Goal: Information Seeking & Learning: Find contact information

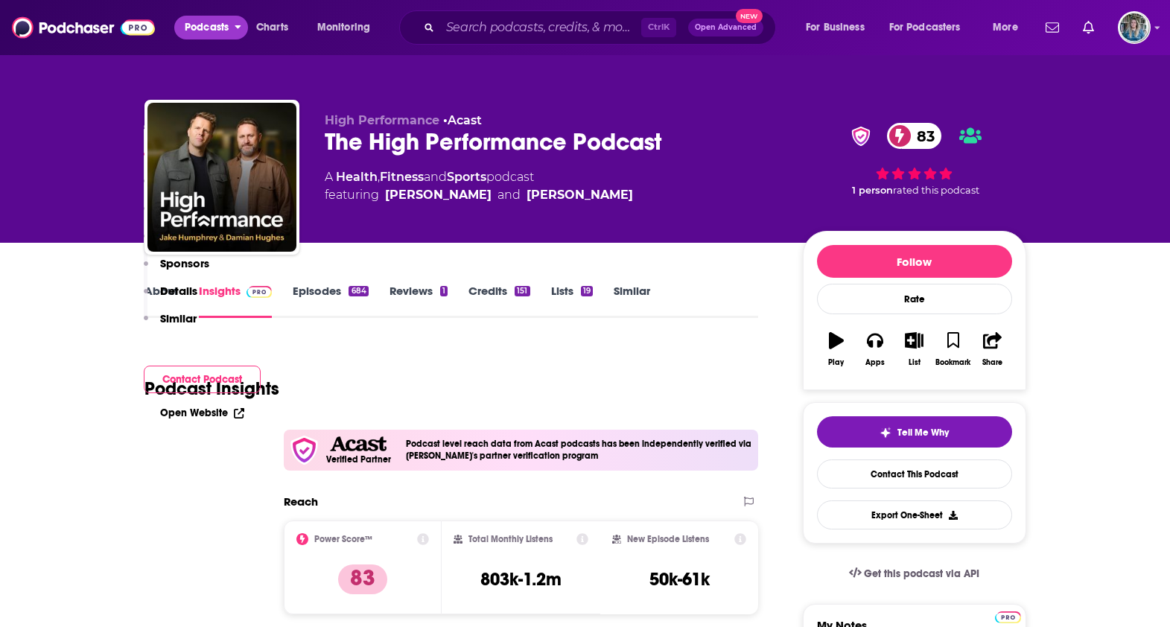
scroll to position [929, 0]
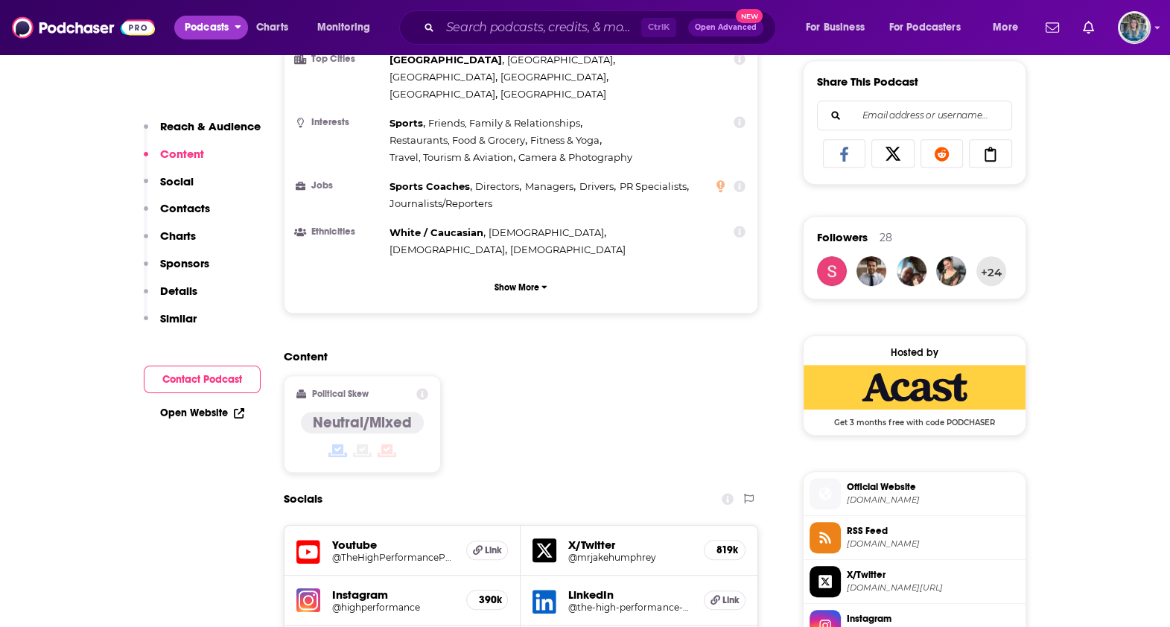
click at [201, 34] on span "Podcasts" at bounding box center [207, 27] width 44 height 21
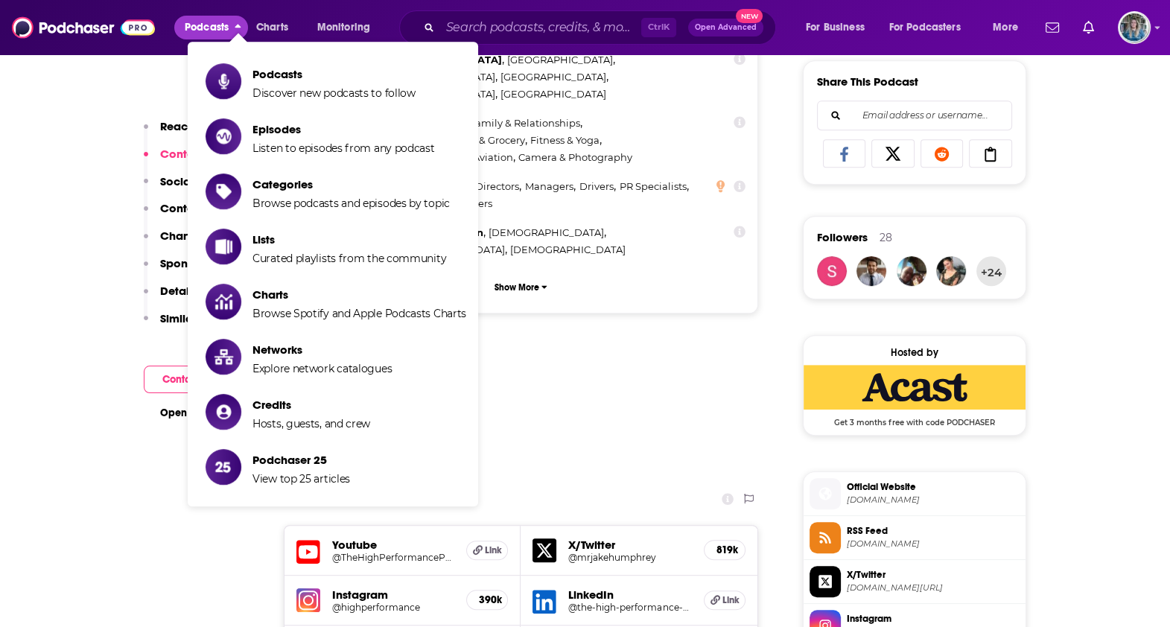
click at [201, 34] on span "Podcasts" at bounding box center [207, 27] width 44 height 21
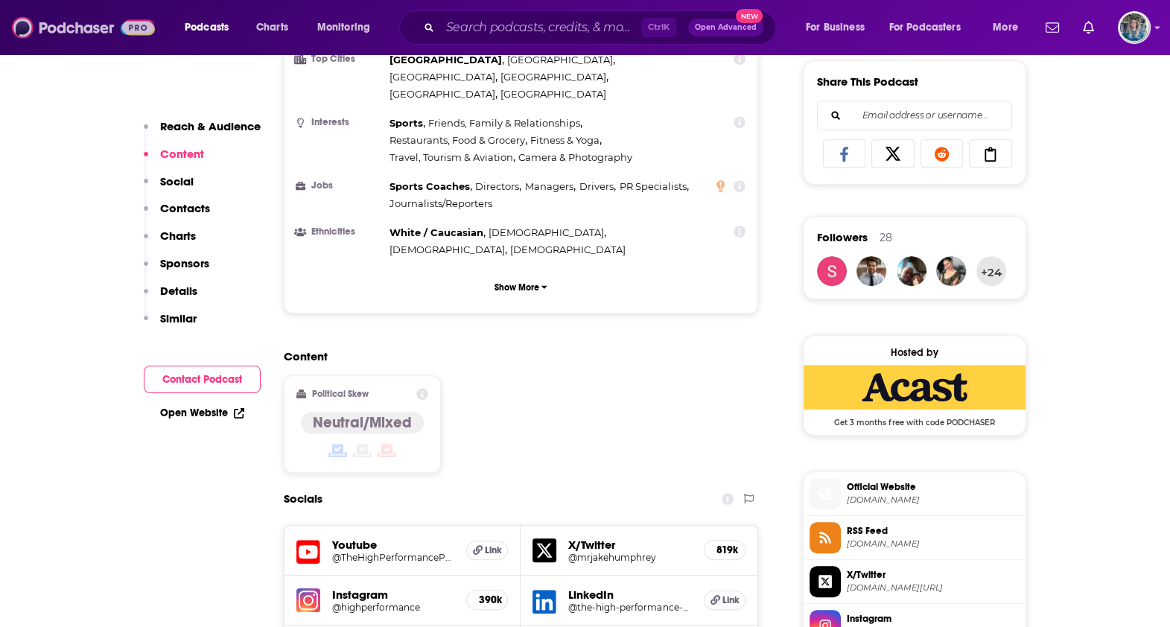
click at [125, 28] on img at bounding box center [83, 27] width 143 height 28
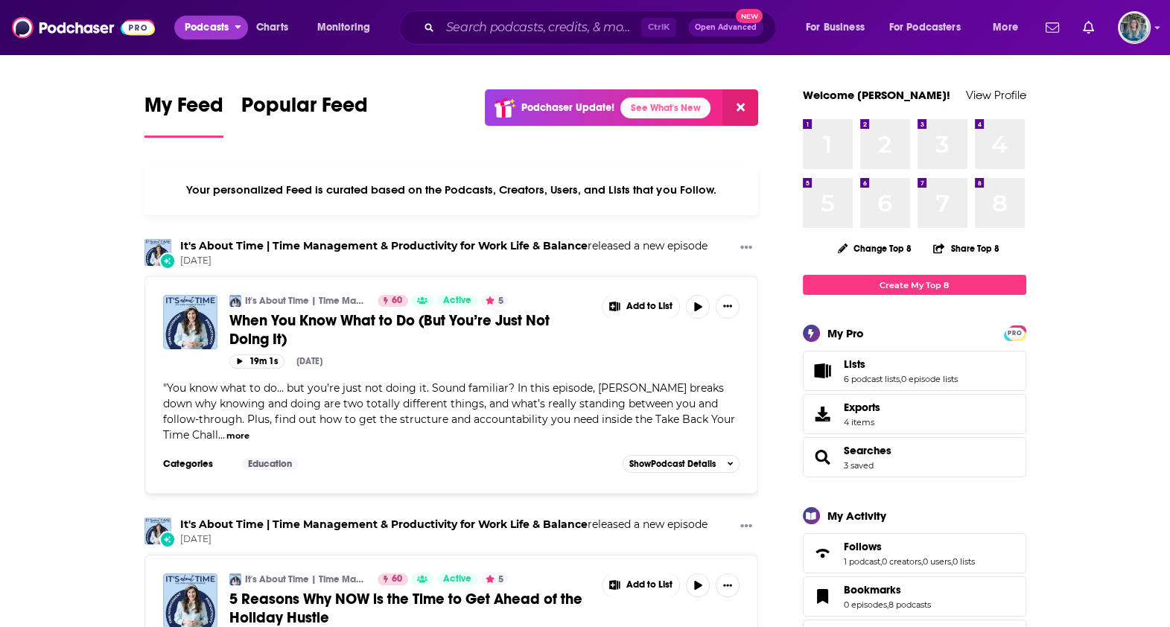
click at [221, 33] on span "Podcasts" at bounding box center [207, 27] width 44 height 21
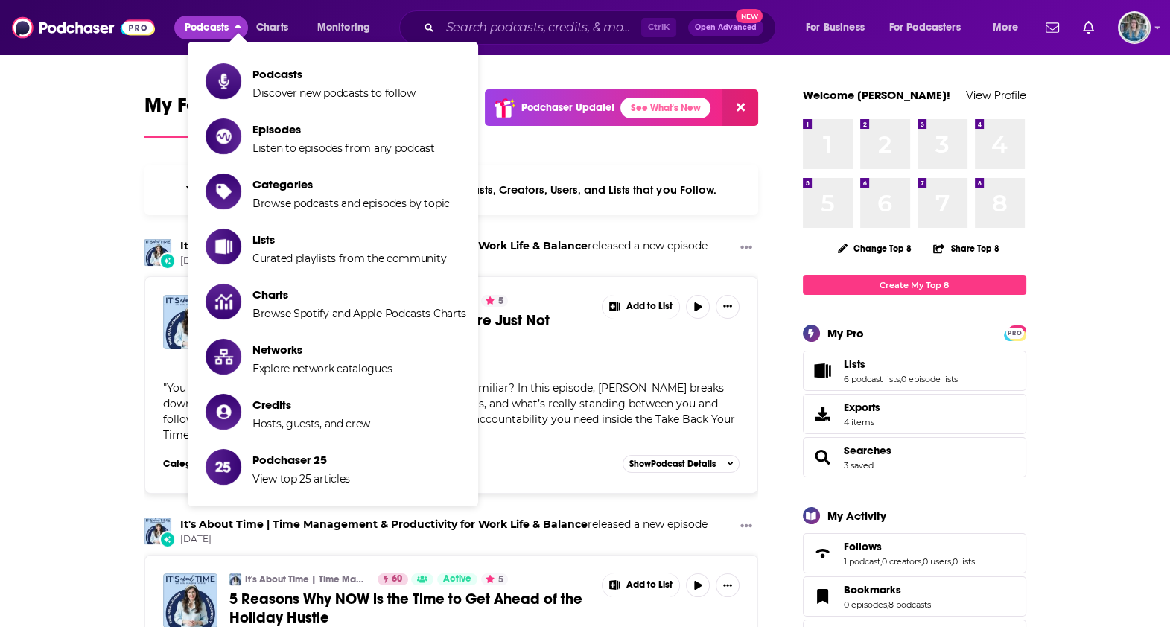
click at [221, 34] on span "Podcasts" at bounding box center [207, 27] width 44 height 21
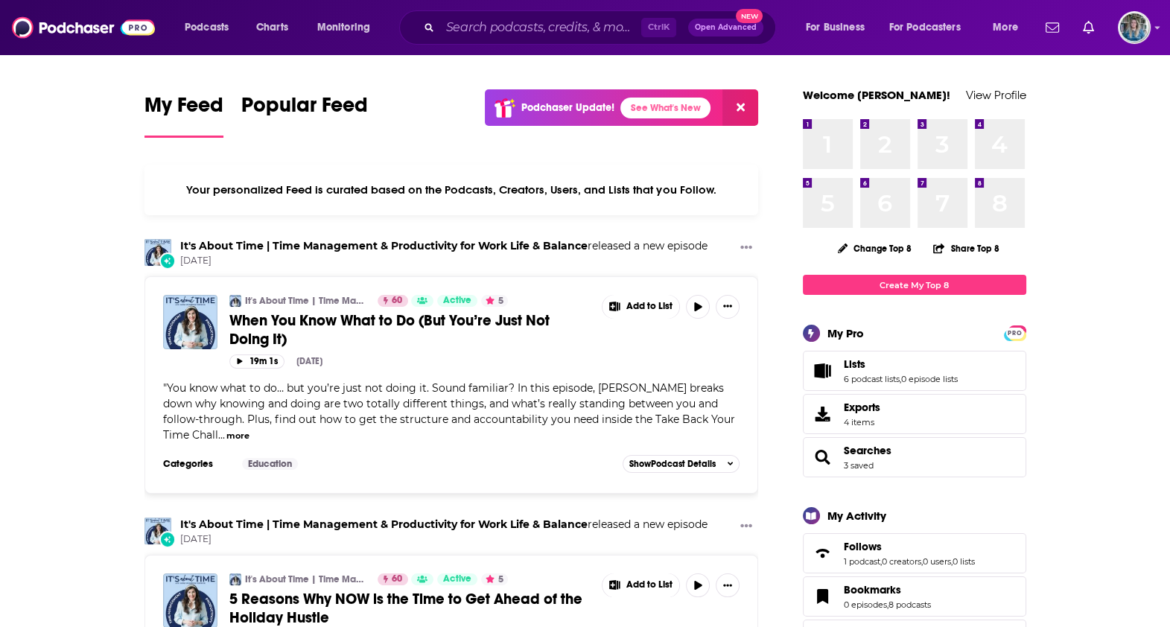
click at [481, 41] on div "Ctrl K Open Advanced New" at bounding box center [587, 27] width 377 height 34
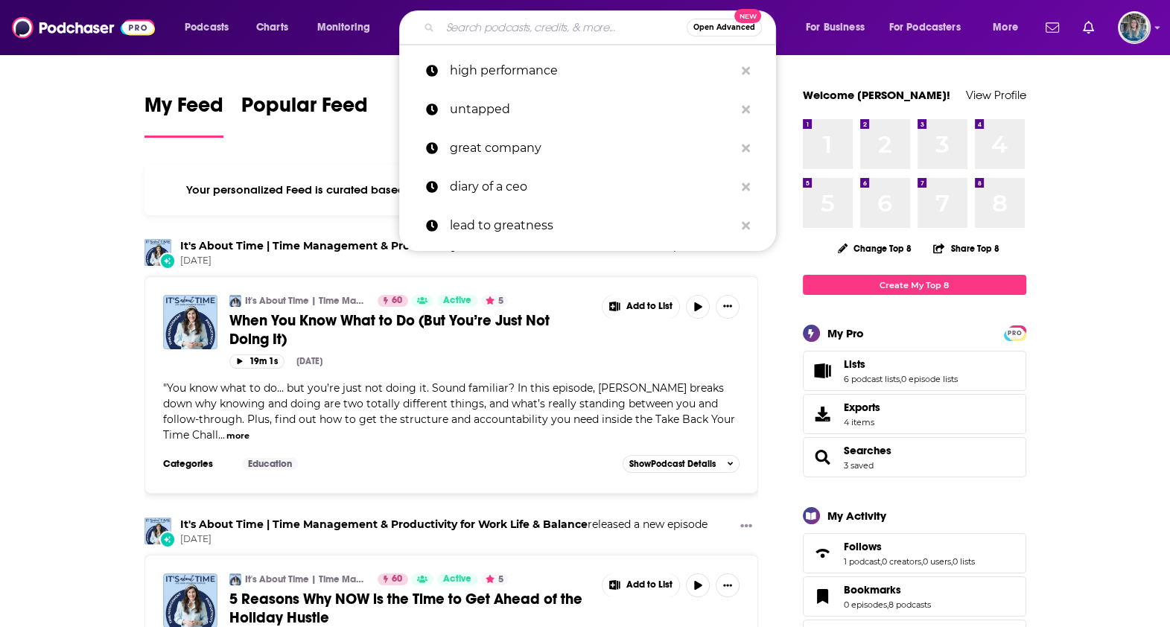
click at [481, 37] on input "Search podcasts, credits, & more..." at bounding box center [563, 28] width 247 height 24
click at [279, 28] on span "Charts" at bounding box center [272, 27] width 32 height 21
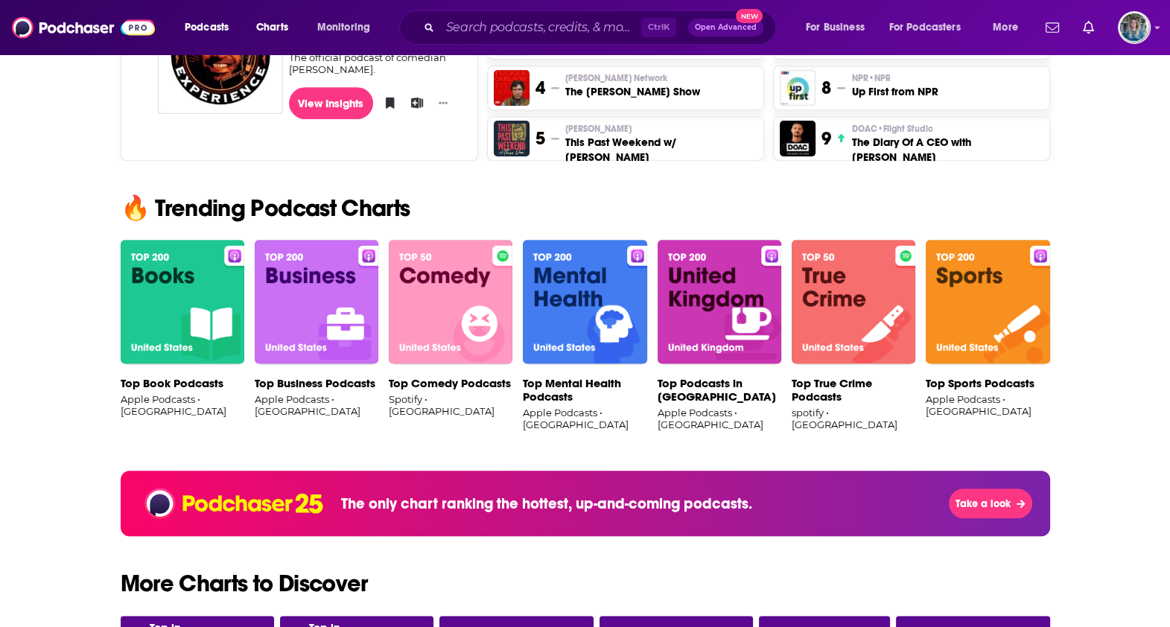
scroll to position [931, 0]
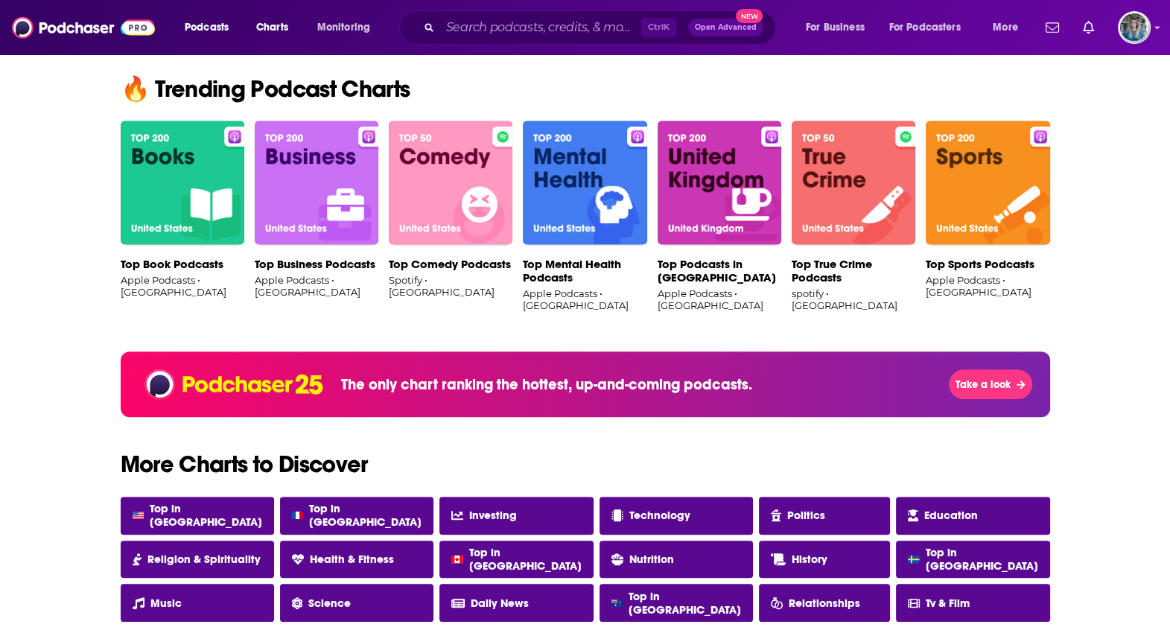
click at [297, 205] on img at bounding box center [317, 183] width 124 height 125
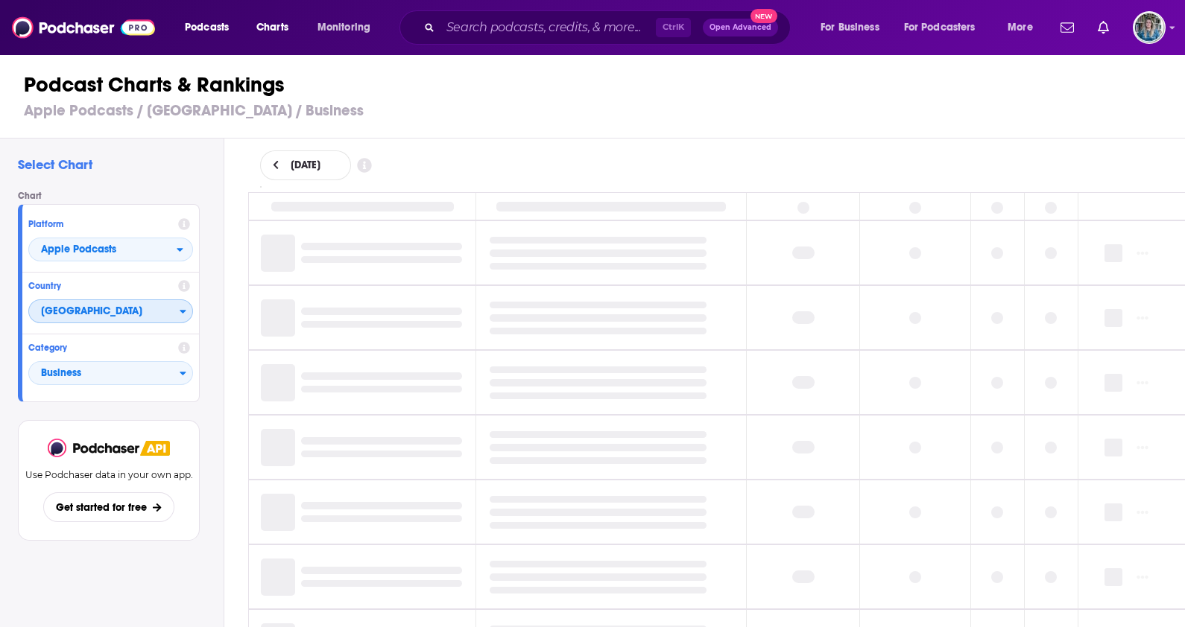
click at [80, 322] on span "[GEOGRAPHIC_DATA]" at bounding box center [104, 311] width 150 height 25
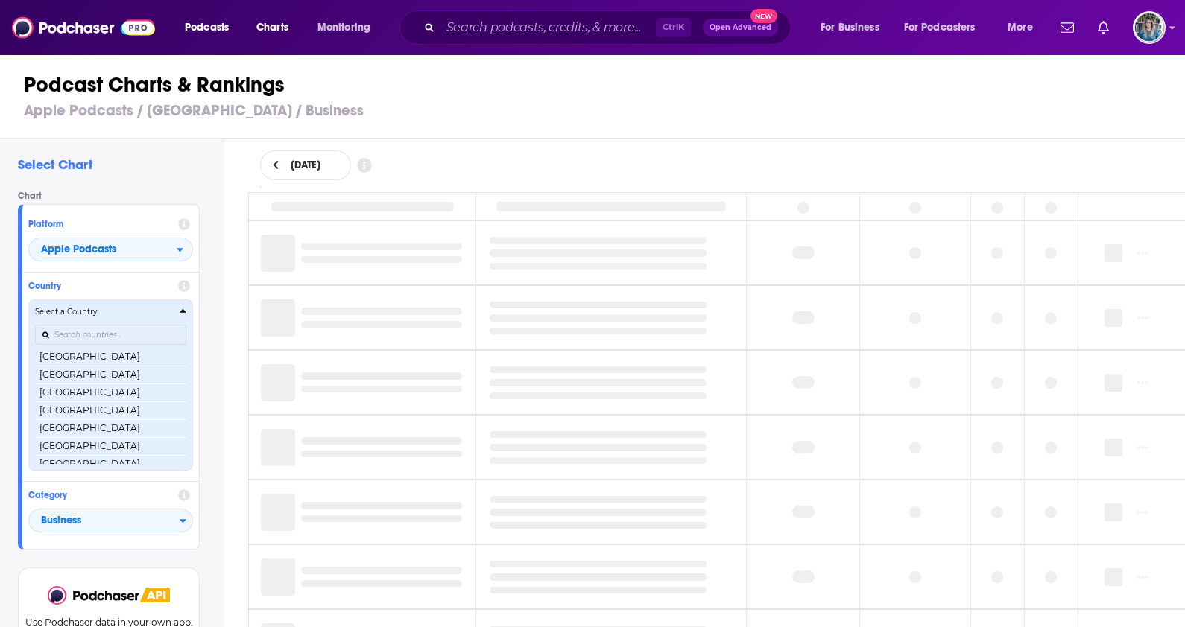
scroll to position [2874, 0]
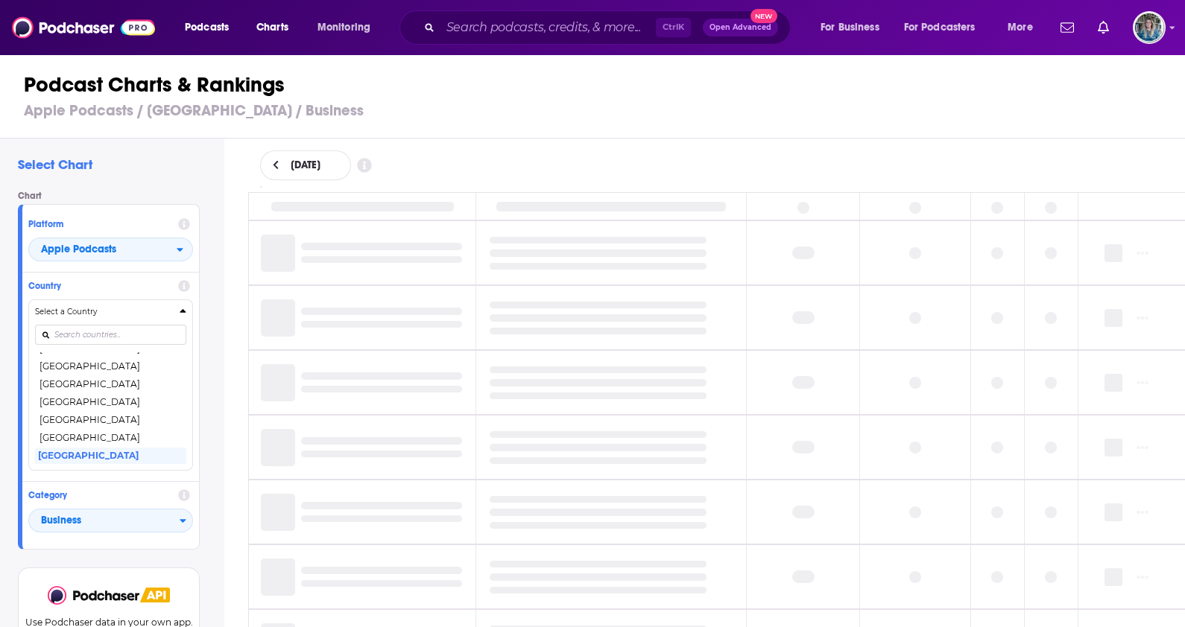
click at [114, 436] on button "[GEOGRAPHIC_DATA]" at bounding box center [110, 438] width 151 height 18
click at [113, 568] on div "Use Podchaser data in your own app. Get started for free" at bounding box center [109, 628] width 182 height 121
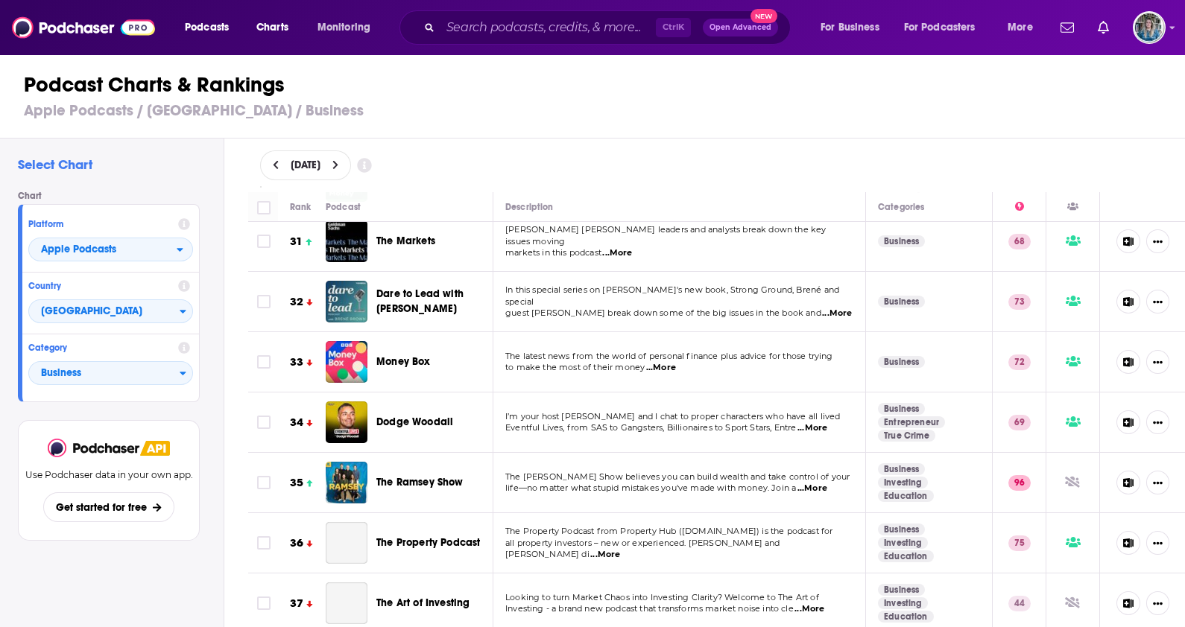
scroll to position [1863, 0]
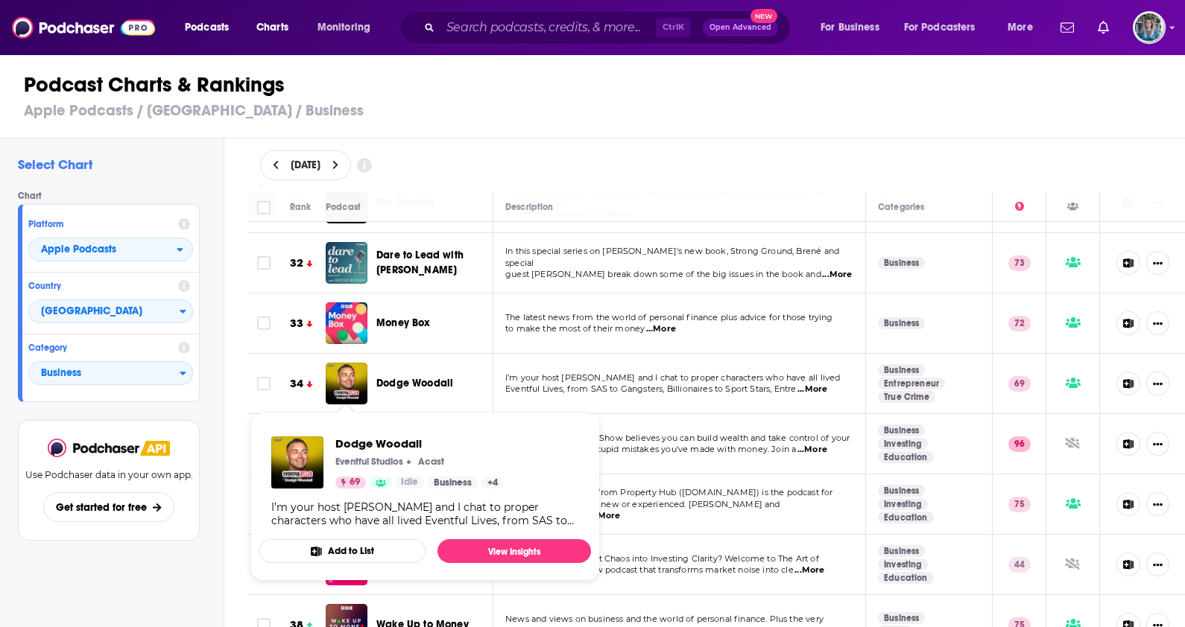
drag, startPoint x: 352, startPoint y: 387, endPoint x: 856, endPoint y: 106, distance: 577.0
click at [856, 104] on h3 "Apple Podcasts / United Kingdom / Business" at bounding box center [599, 110] width 1150 height 19
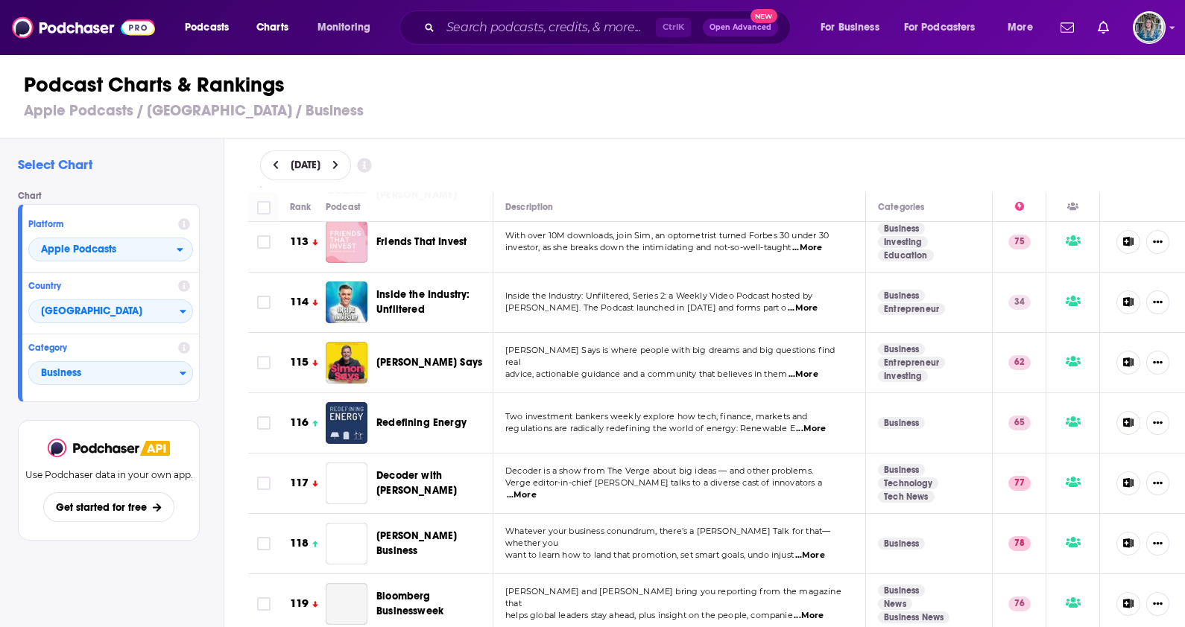
scroll to position [6891, 0]
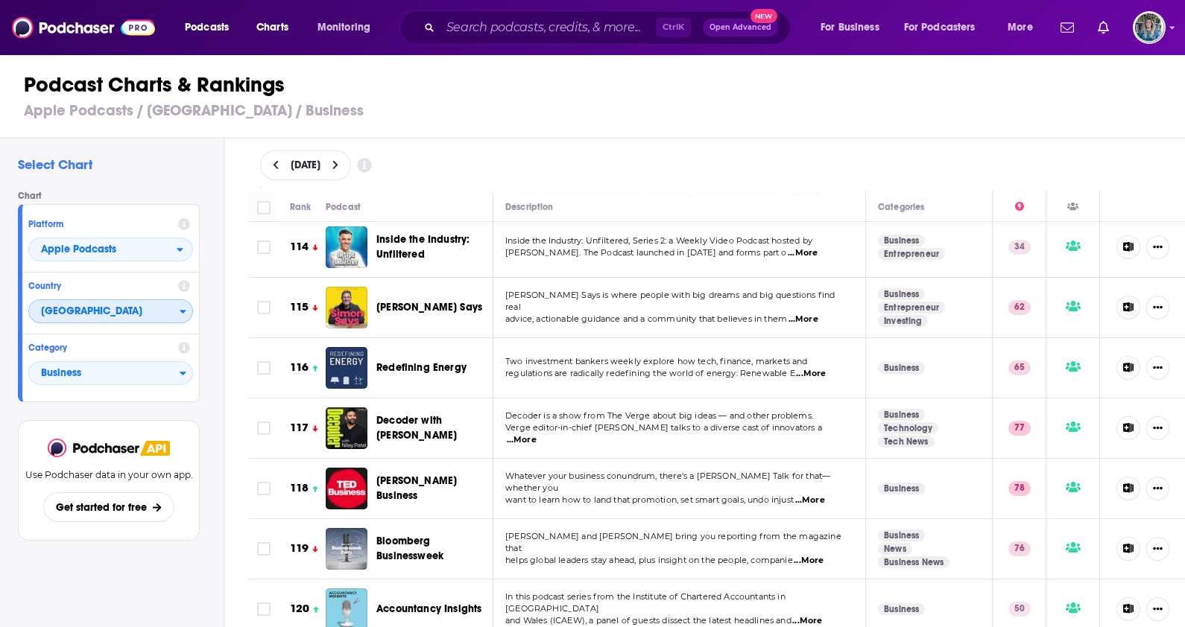
click at [128, 317] on span "[GEOGRAPHIC_DATA]" at bounding box center [104, 311] width 150 height 25
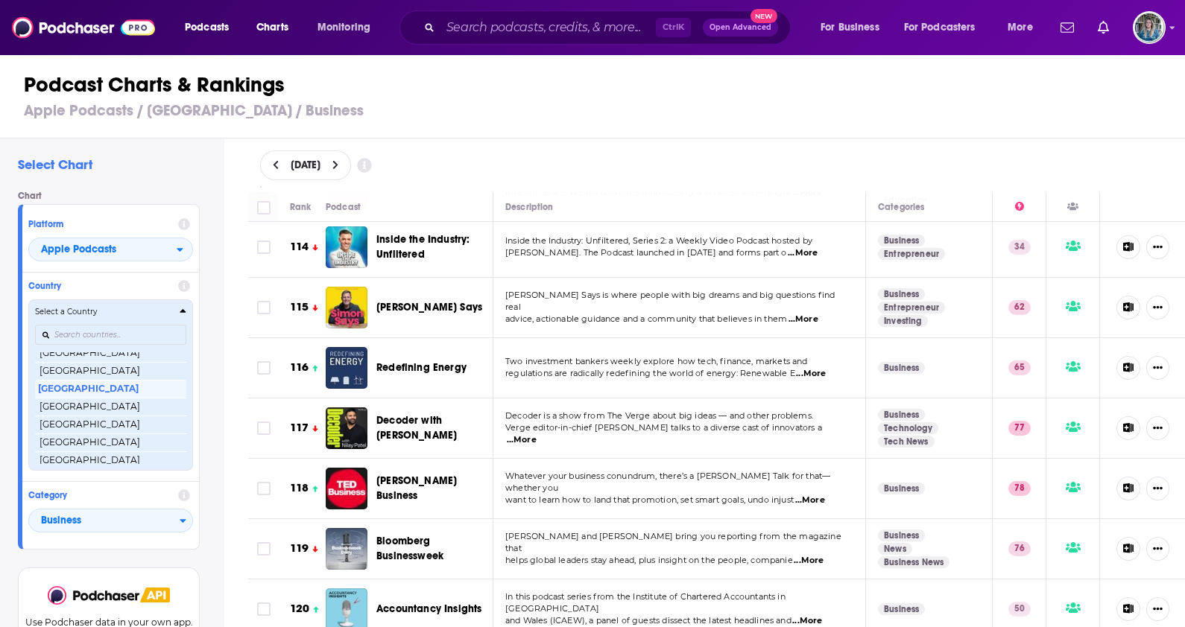
scroll to position [2949, 0]
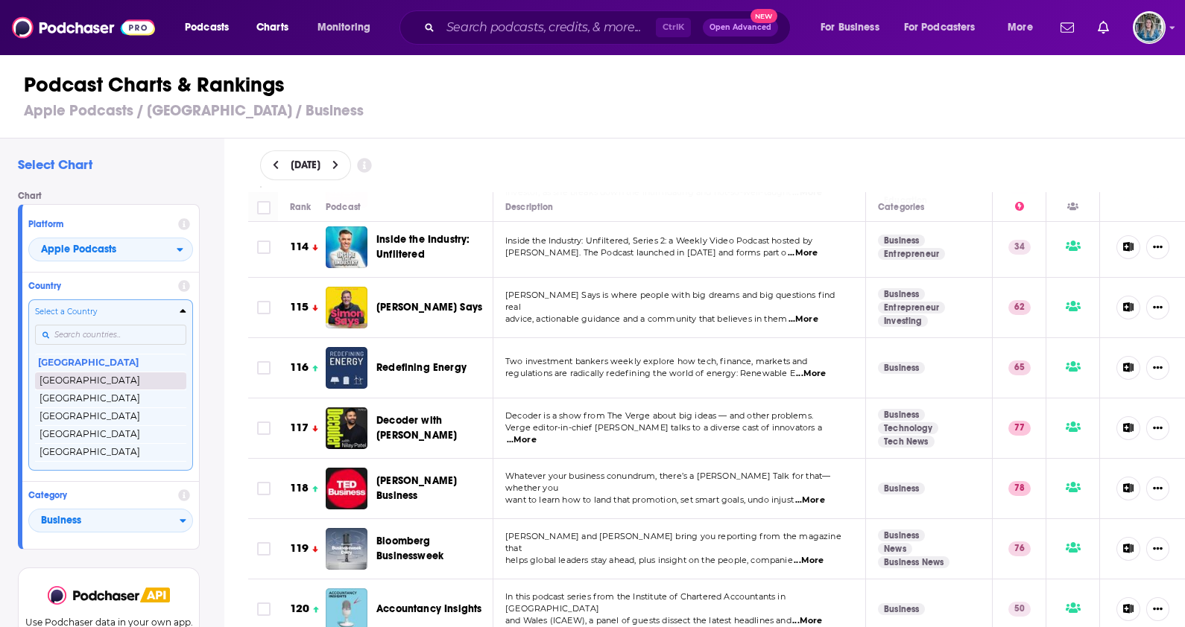
click at [101, 384] on button "[GEOGRAPHIC_DATA]" at bounding box center [110, 381] width 151 height 18
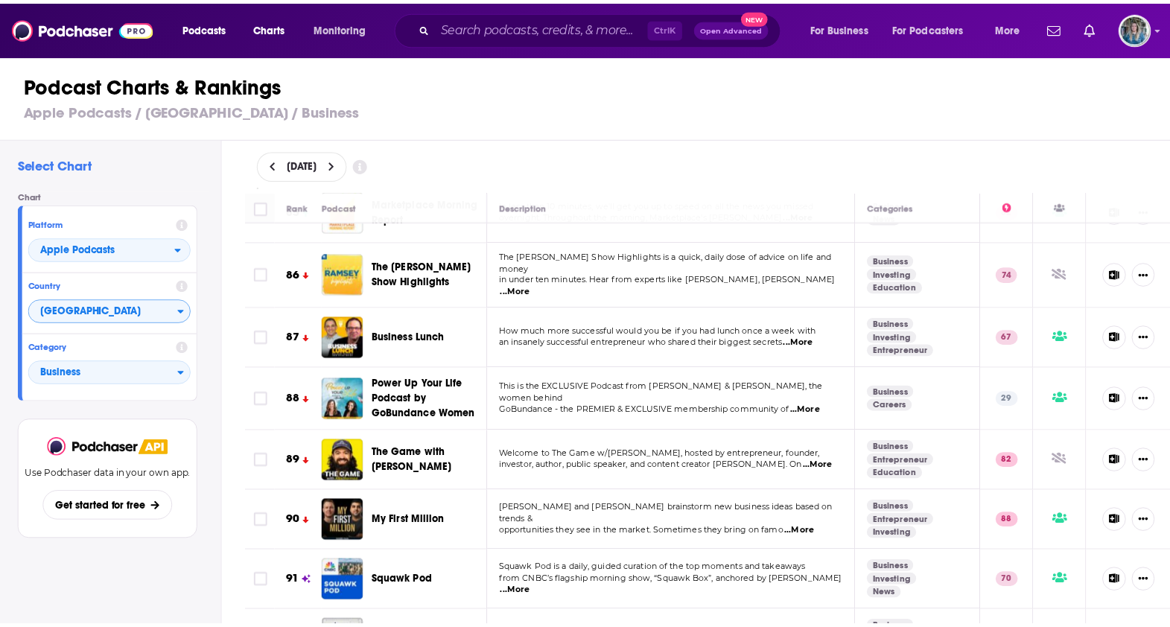
scroll to position [5587, 0]
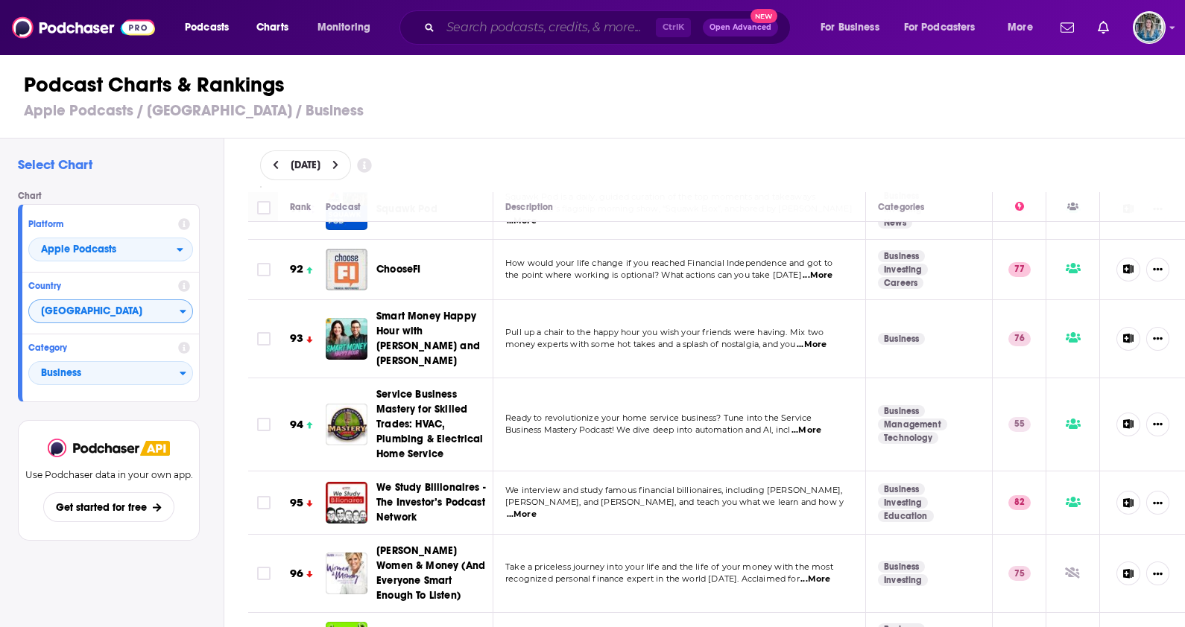
click at [498, 26] on input "Search podcasts, credits, & more..." at bounding box center [547, 28] width 215 height 24
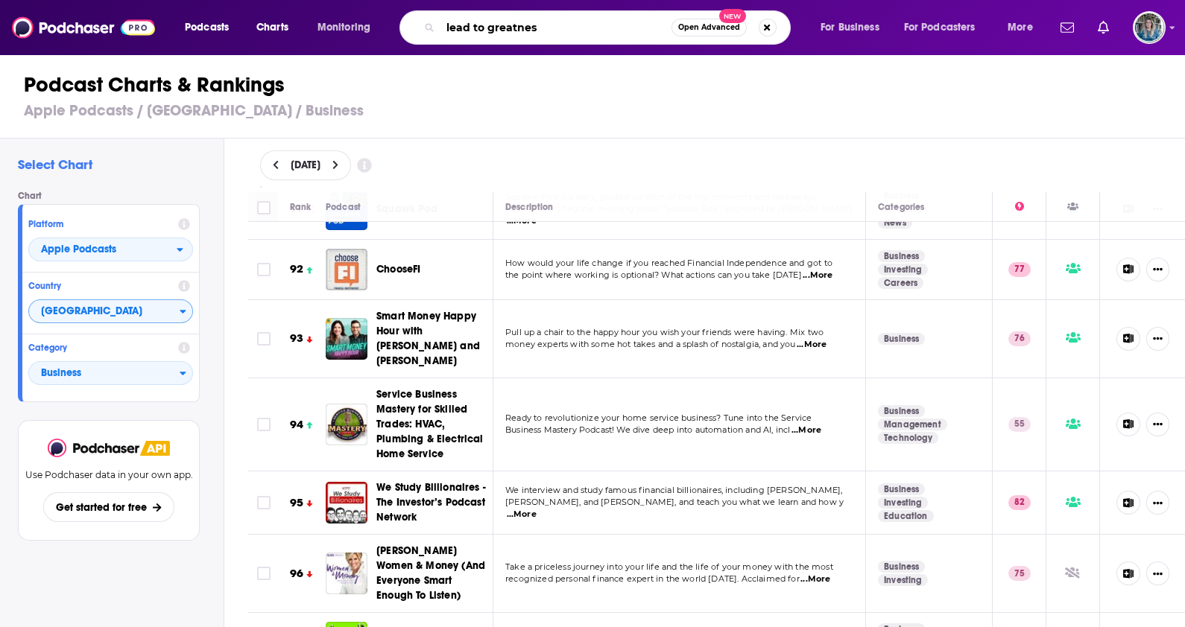
type input "lead to greatness"
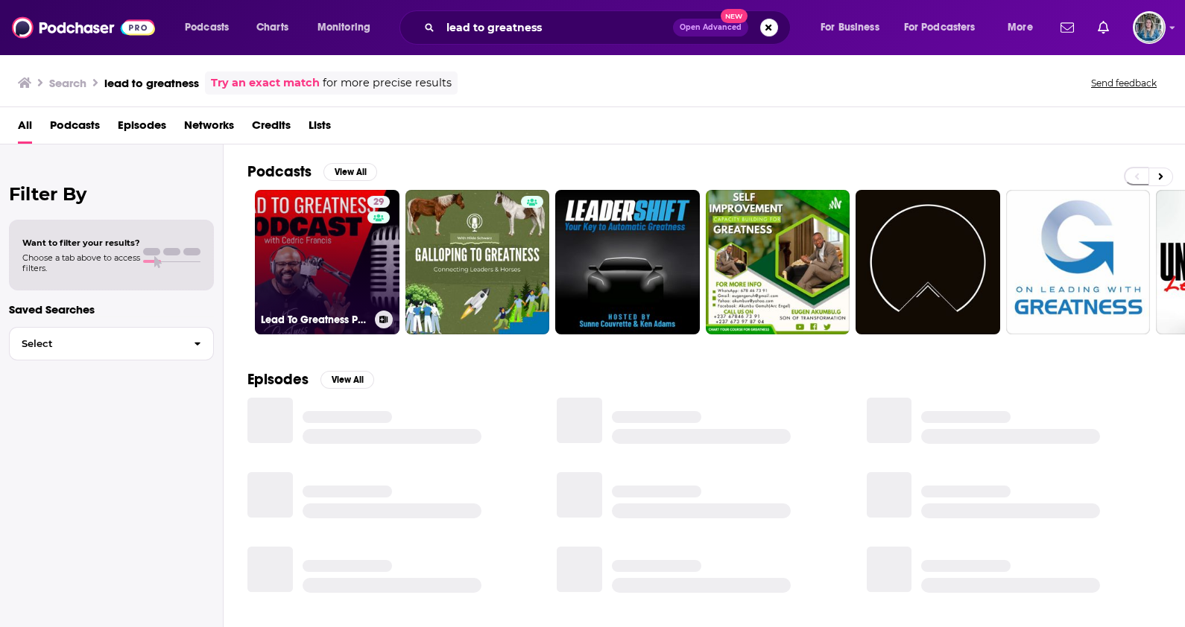
click at [350, 254] on link "29 Lead To Greatness Podcast" at bounding box center [327, 262] width 145 height 145
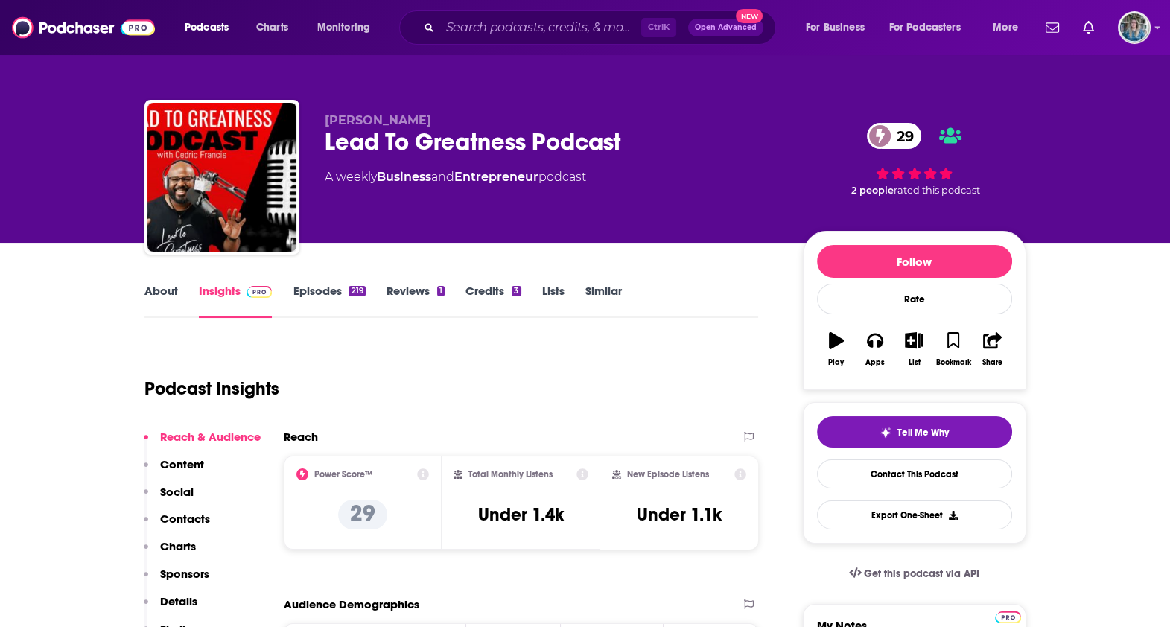
click at [333, 288] on link "Episodes 219" at bounding box center [329, 301] width 72 height 34
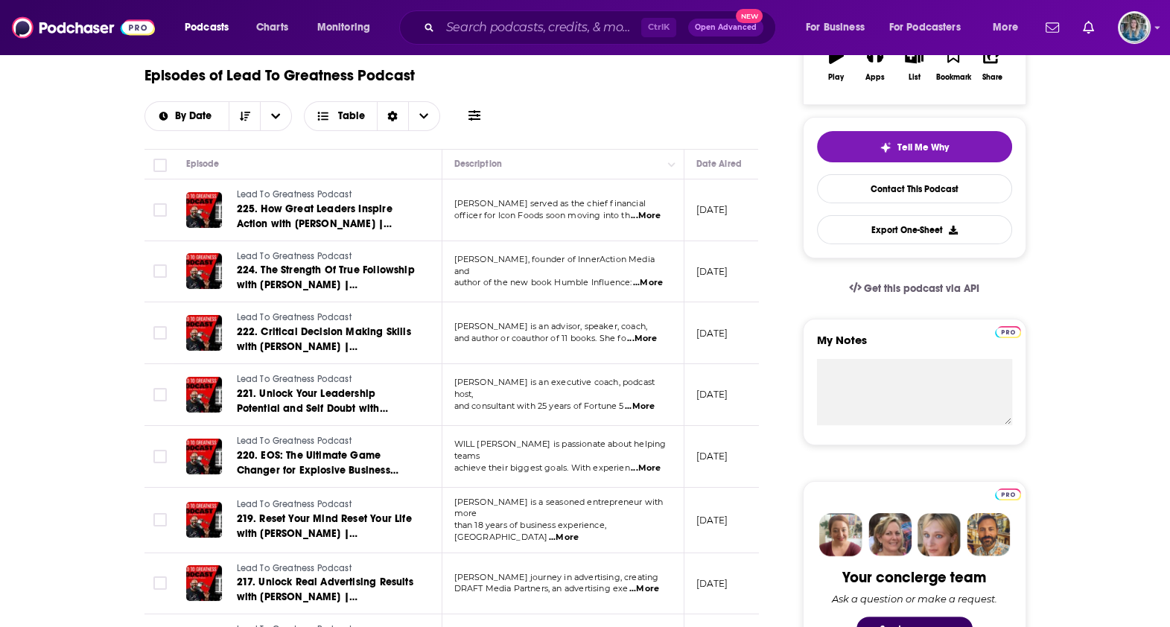
scroll to position [931, 0]
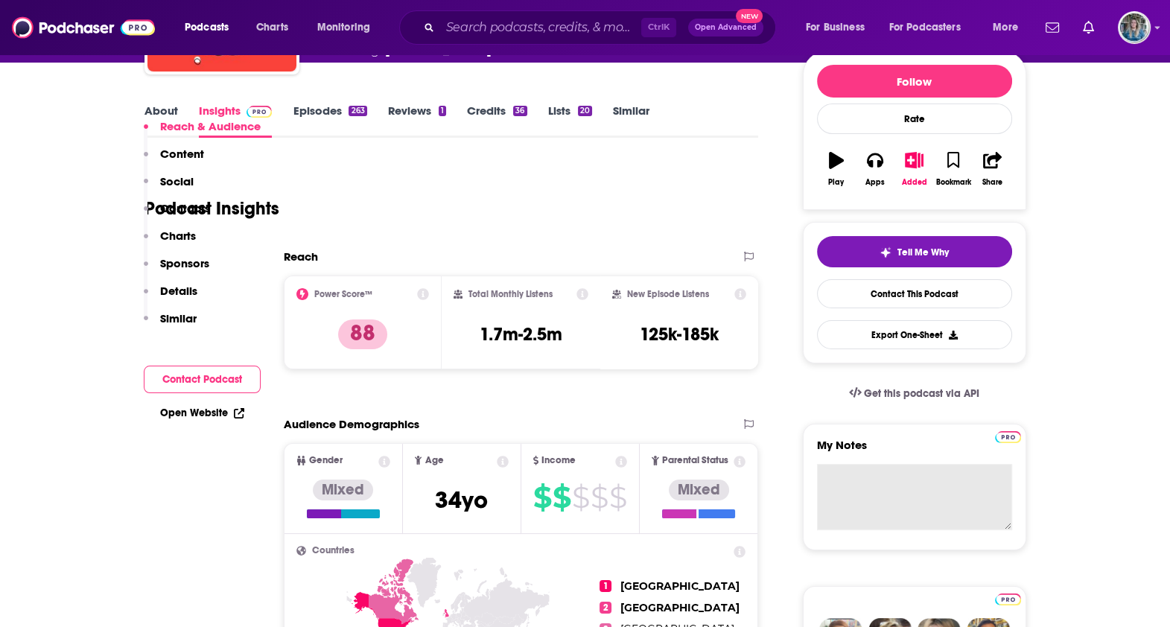
scroll to position [279, 0]
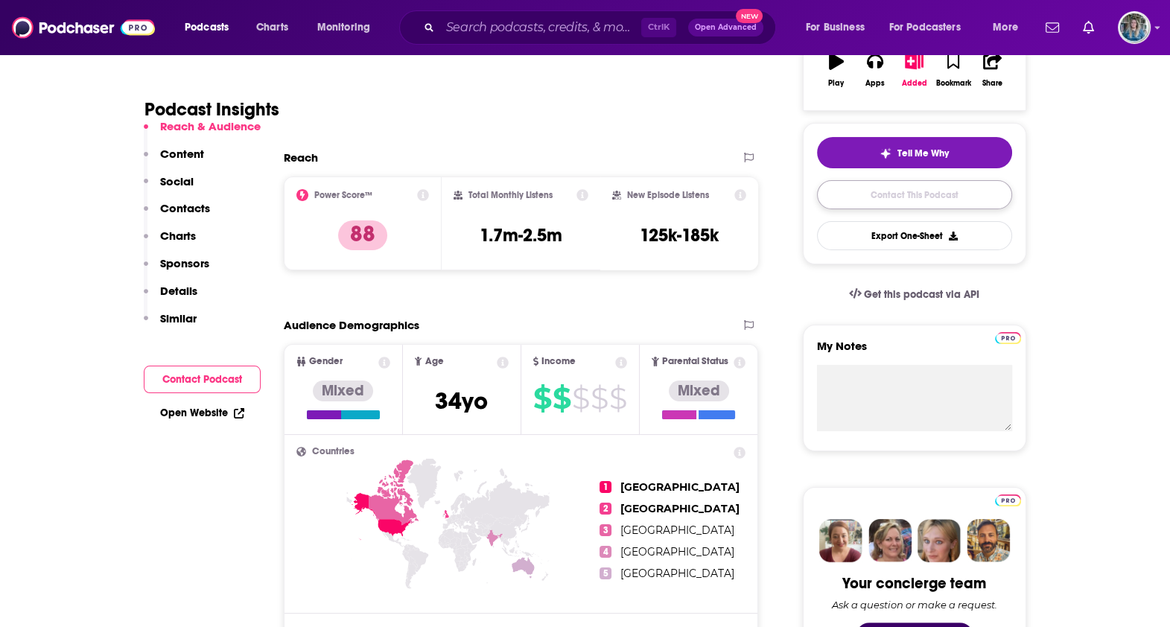
click at [916, 186] on link "Contact This Podcast" at bounding box center [914, 194] width 195 height 29
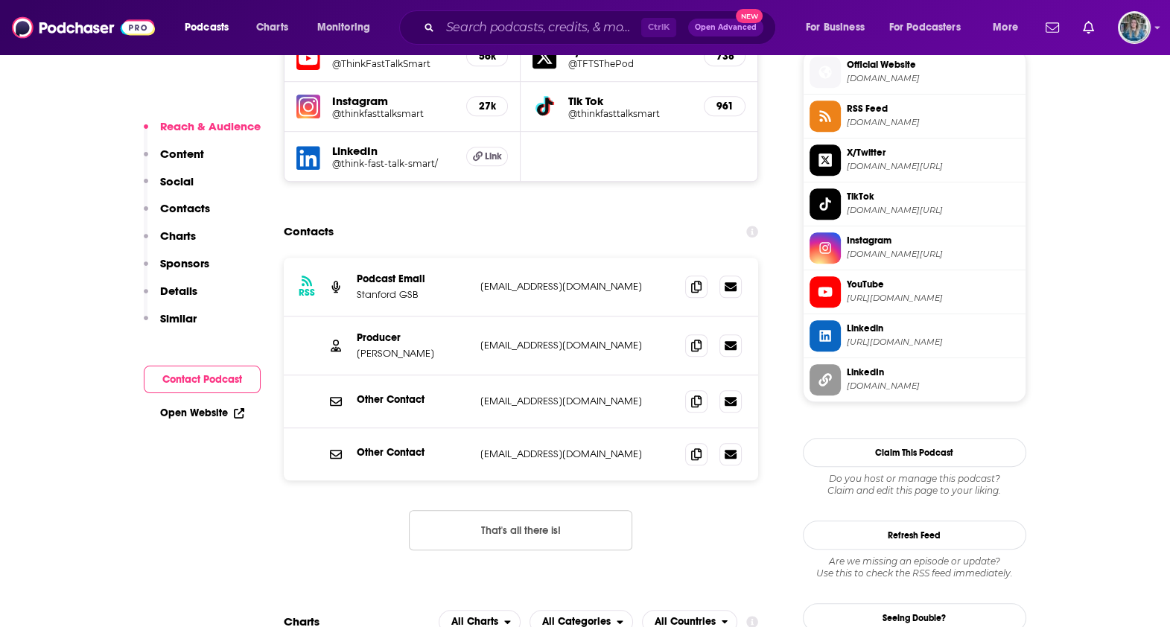
scroll to position [1328, 0]
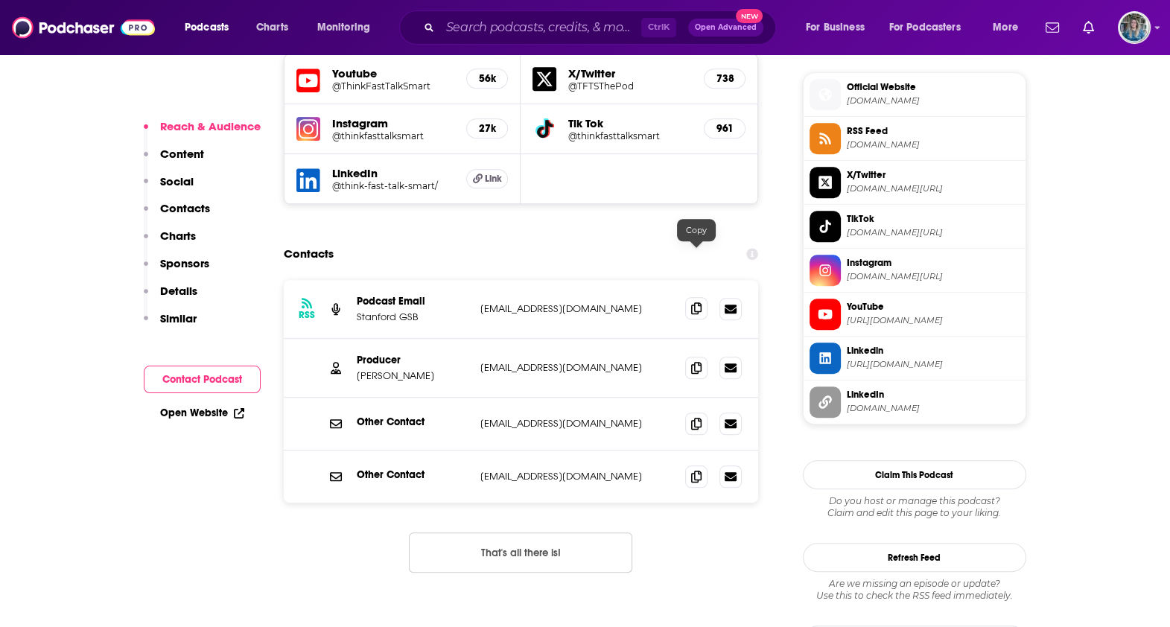
click at [697, 302] on icon at bounding box center [696, 308] width 10 height 12
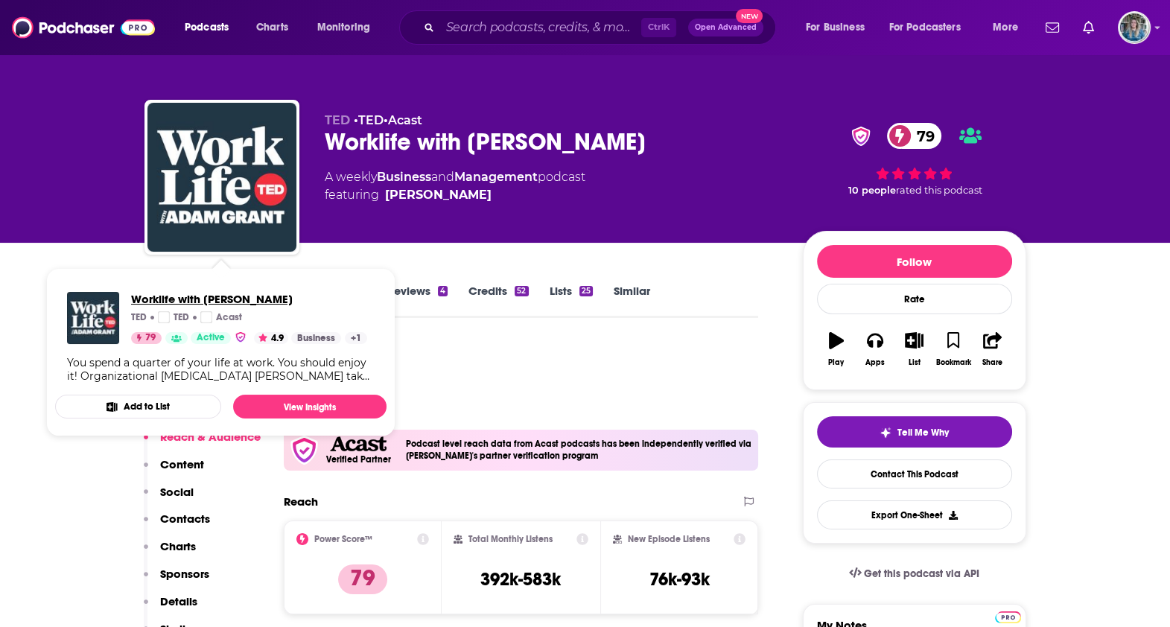
click at [165, 304] on span "Worklife with [PERSON_NAME]" at bounding box center [249, 299] width 236 height 14
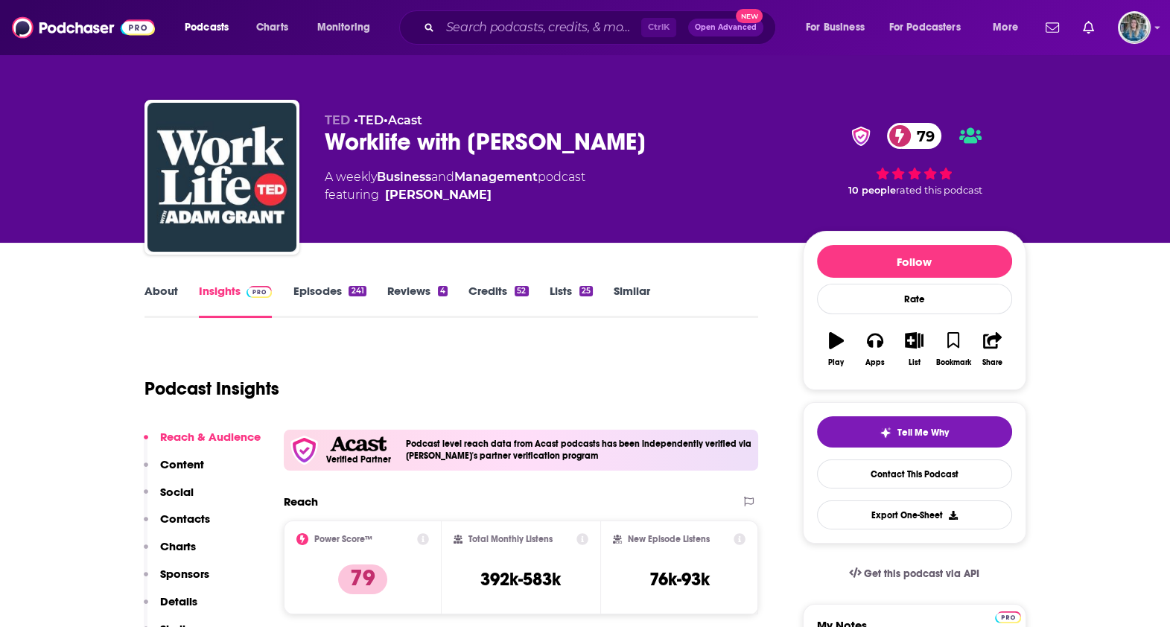
click at [115, 189] on div "[PERSON_NAME] • [PERSON_NAME] • Acast Worklife with [PERSON_NAME] 79 A weekly B…" at bounding box center [586, 121] width 954 height 243
click at [162, 287] on link "About" at bounding box center [162, 301] width 34 height 34
